Goal: Transaction & Acquisition: Obtain resource

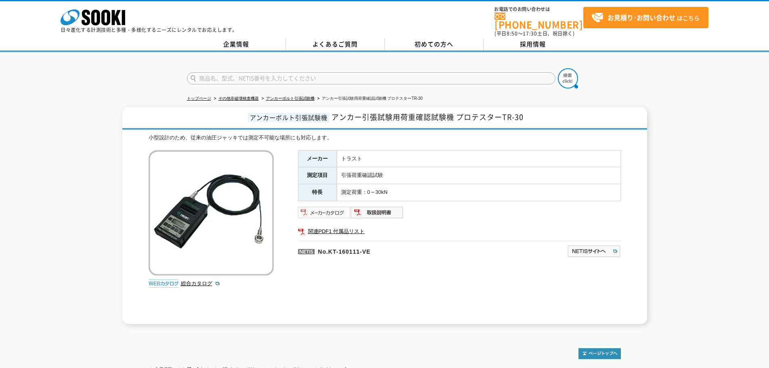
click at [338, 207] on img at bounding box center [324, 212] width 53 height 13
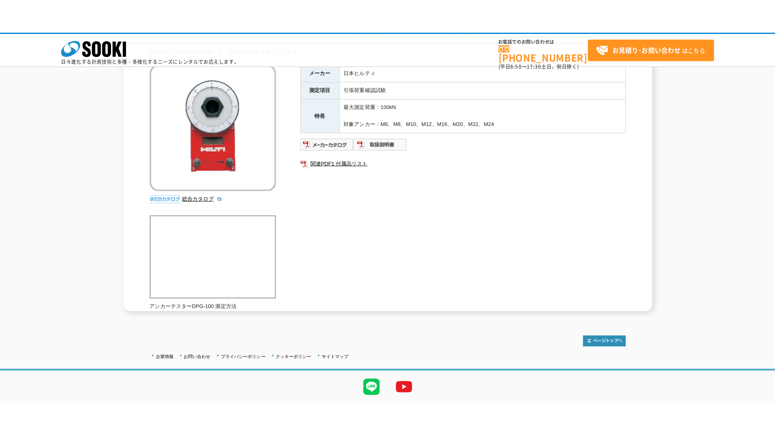
scroll to position [36, 0]
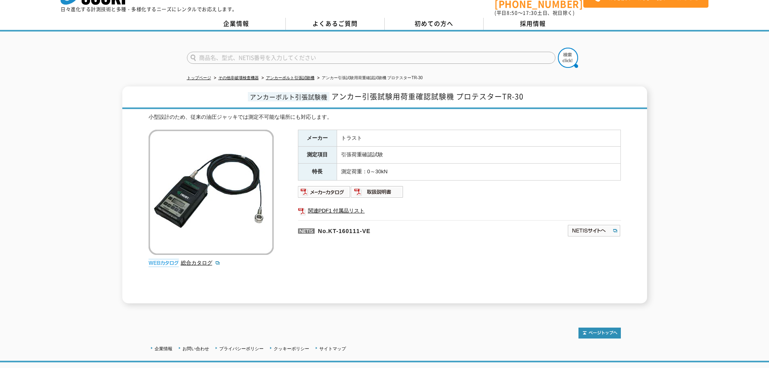
scroll to position [40, 0]
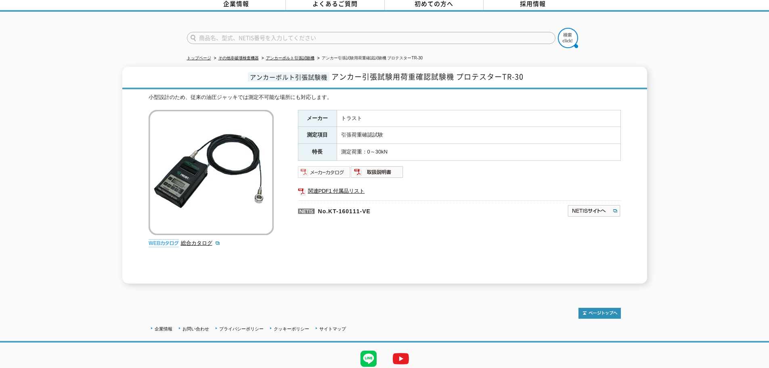
click at [339, 168] on img at bounding box center [324, 172] width 53 height 13
click at [333, 170] on img at bounding box center [324, 172] width 53 height 13
